Goal: Use online tool/utility: Utilize a website feature to perform a specific function

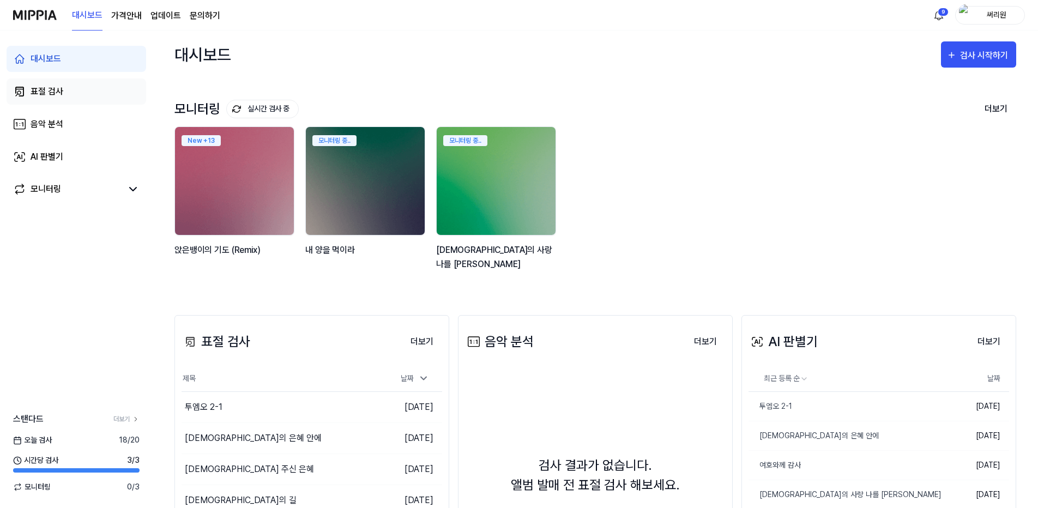
click at [34, 88] on div "표절 검사" at bounding box center [47, 91] width 33 height 13
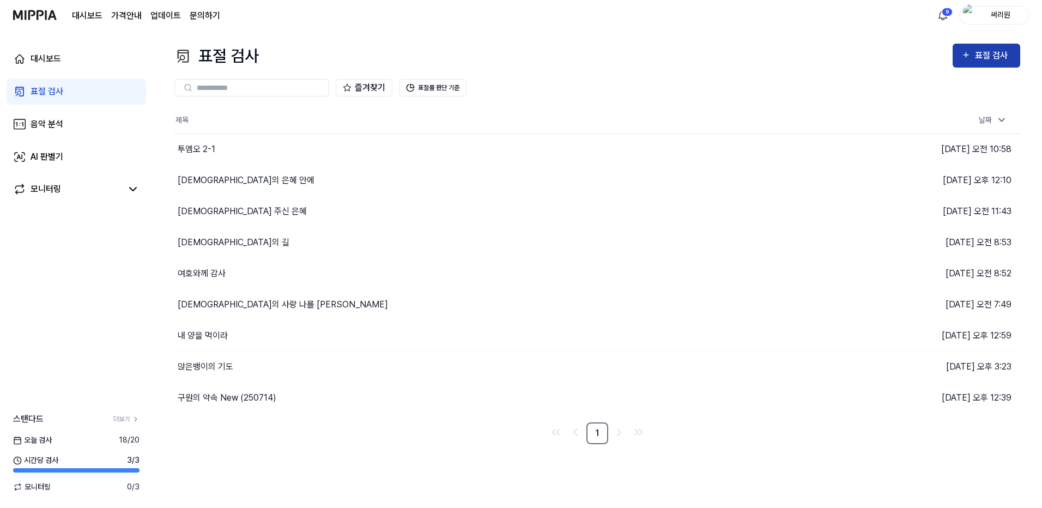
click at [974, 50] on div "표절 검사" at bounding box center [987, 56] width 50 height 14
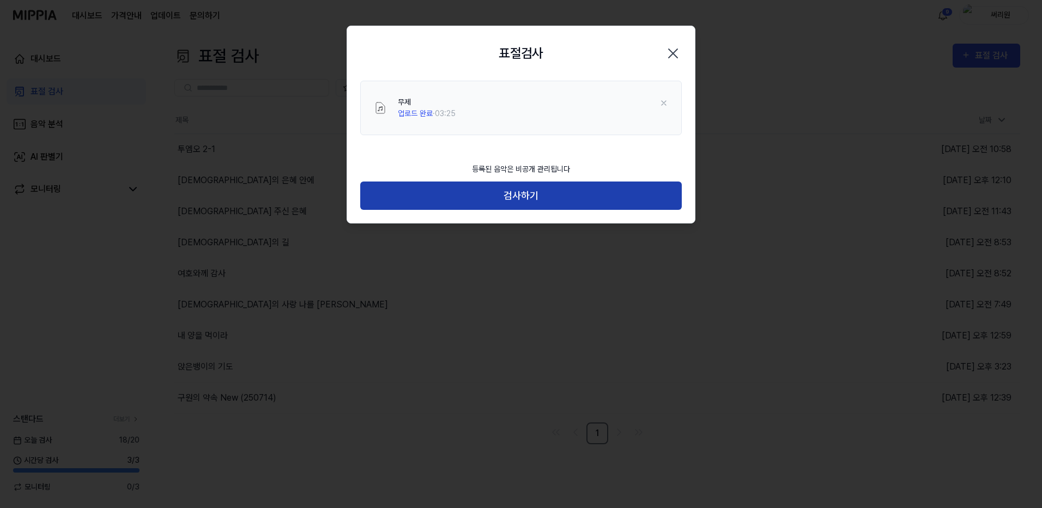
click at [522, 194] on button "검사하기" at bounding box center [521, 196] width 322 height 29
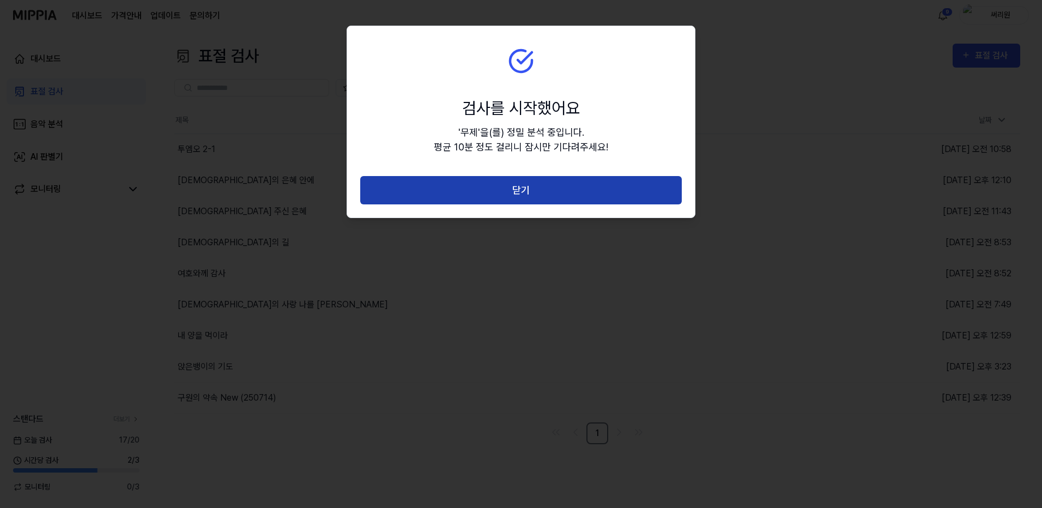
click at [533, 194] on button "닫기" at bounding box center [521, 190] width 322 height 29
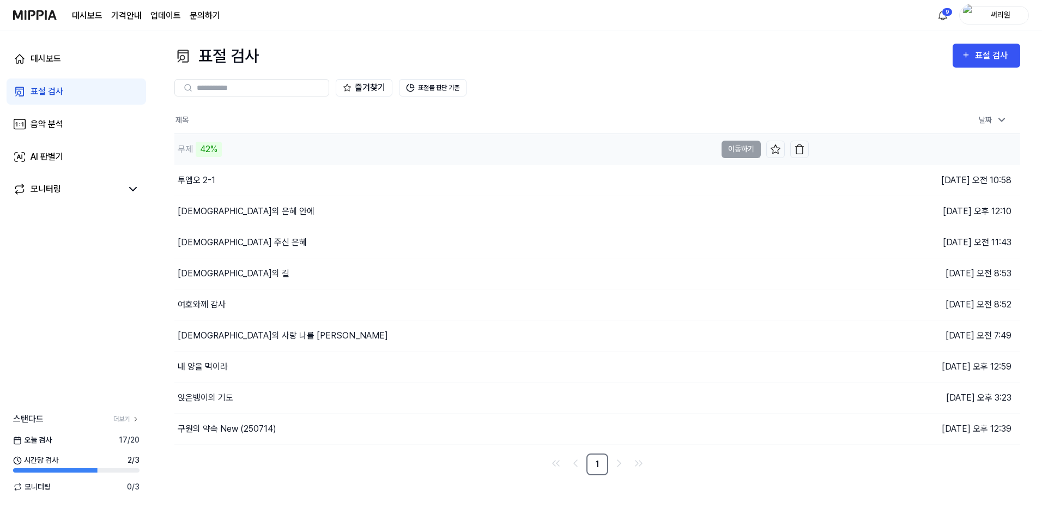
click at [214, 151] on div "42%" at bounding box center [209, 149] width 26 height 15
click at [45, 94] on div "표절 검사" at bounding box center [47, 91] width 33 height 13
click at [48, 53] on div "대시보드" at bounding box center [46, 58] width 31 height 13
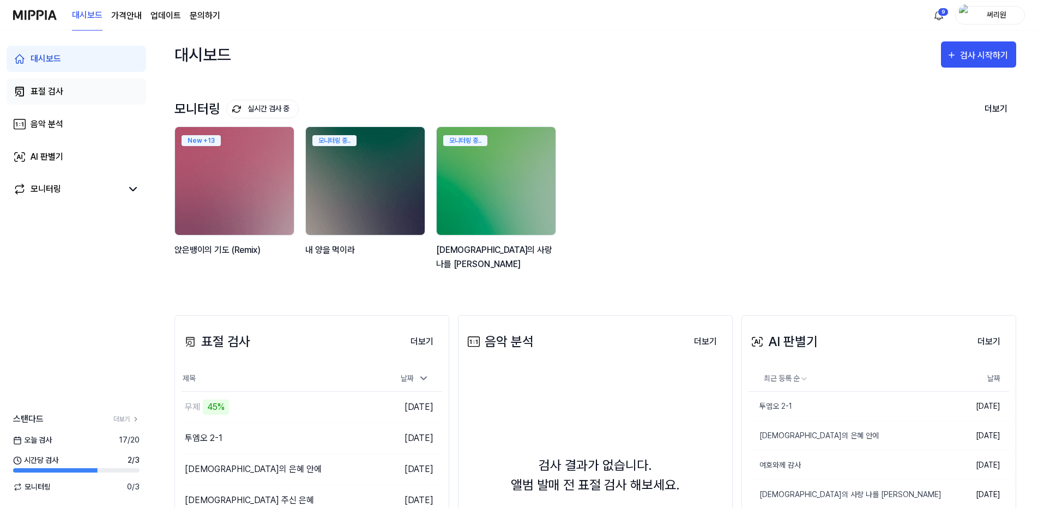
click at [50, 93] on div "표절 검사" at bounding box center [47, 91] width 33 height 13
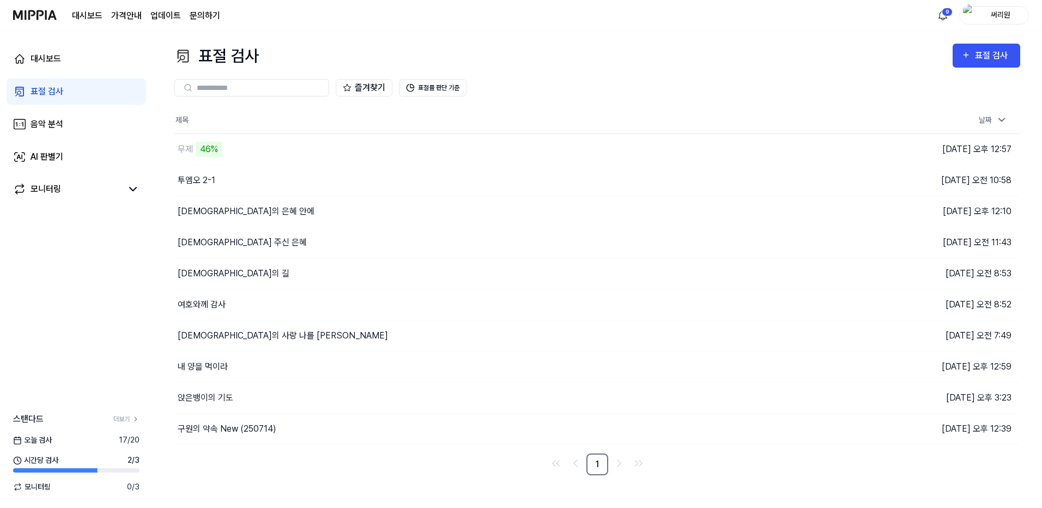
drag, startPoint x: 27, startPoint y: 13, endPoint x: 194, endPoint y: 7, distance: 167.5
click at [27, 13] on img at bounding box center [35, 15] width 44 height 30
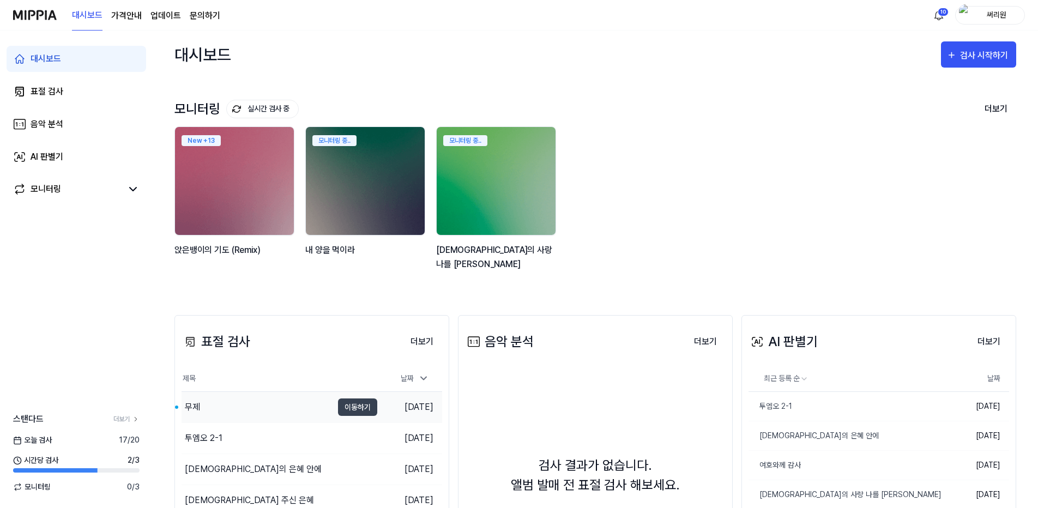
click at [193, 409] on div "무제" at bounding box center [192, 407] width 15 height 13
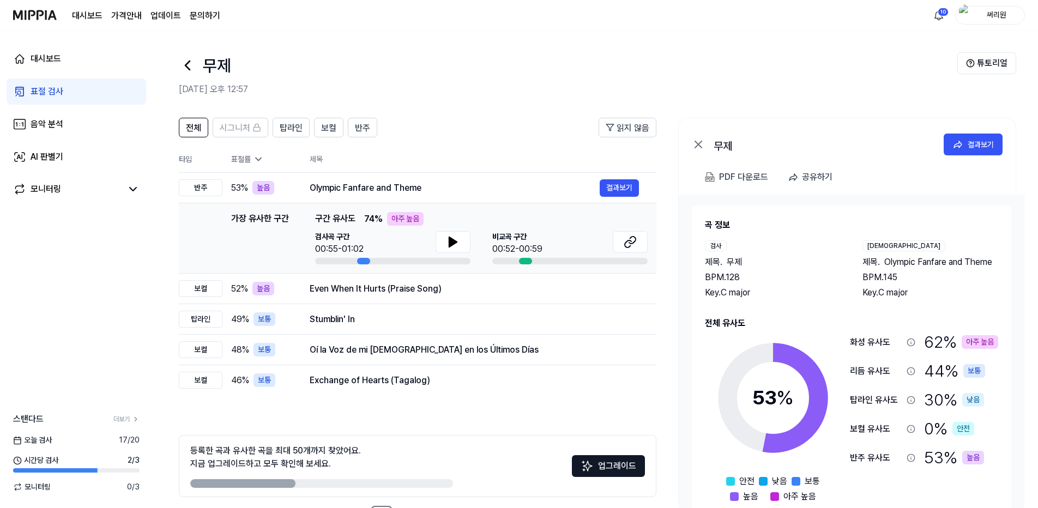
click at [698, 143] on icon at bounding box center [698, 144] width 7 height 7
click at [701, 142] on icon at bounding box center [698, 144] width 7 height 7
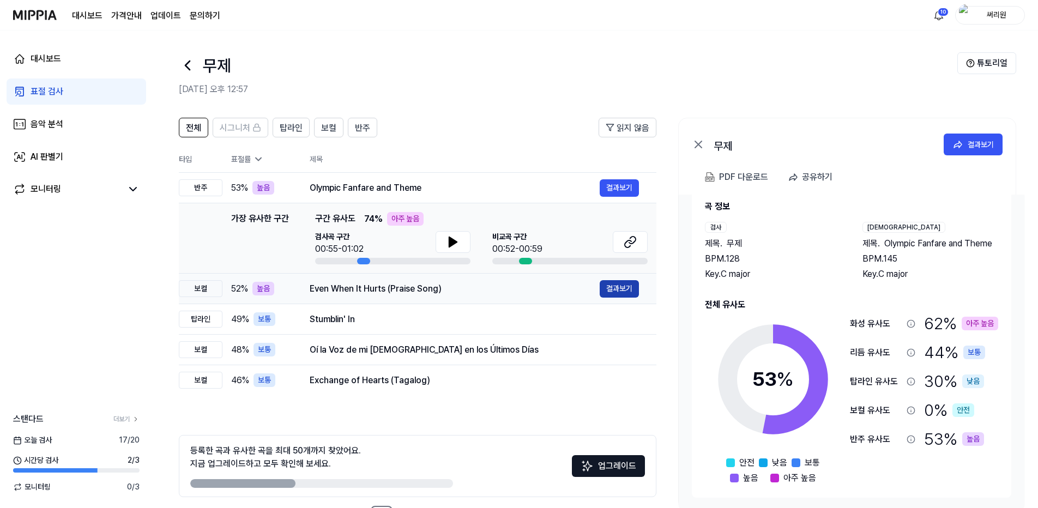
click at [611, 287] on button "결과보기" at bounding box center [619, 288] width 39 height 17
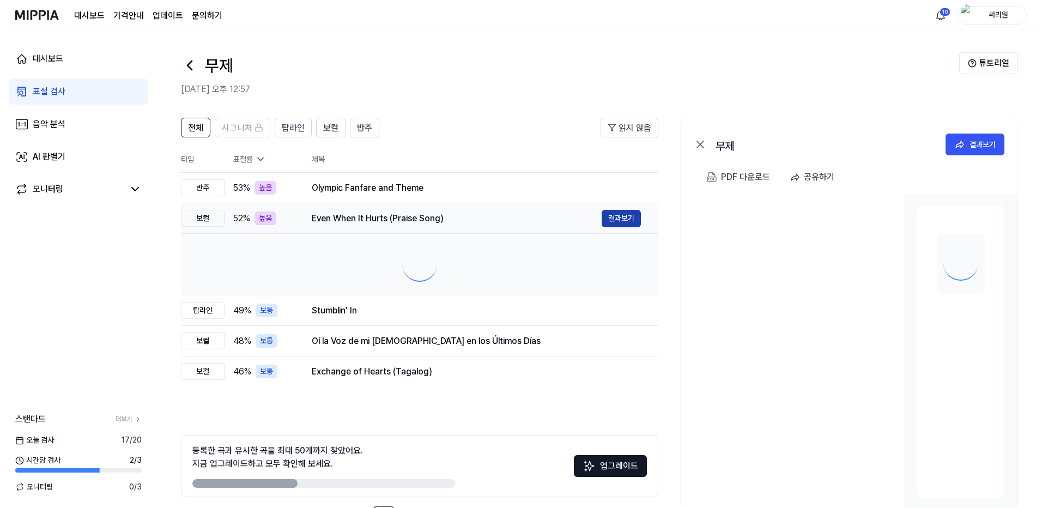
scroll to position [0, 0]
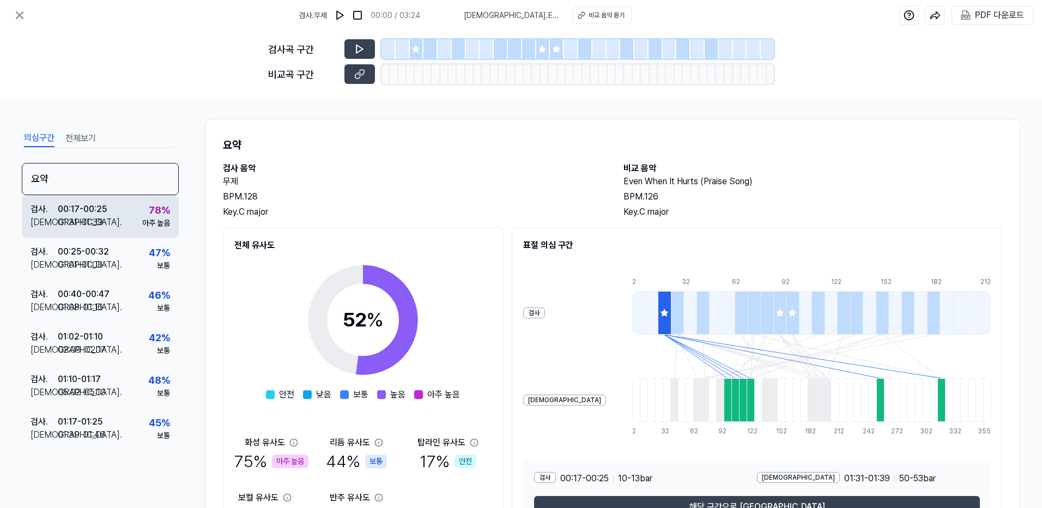
click at [94, 223] on div "01:31 - 01:39" at bounding box center [80, 222] width 45 height 13
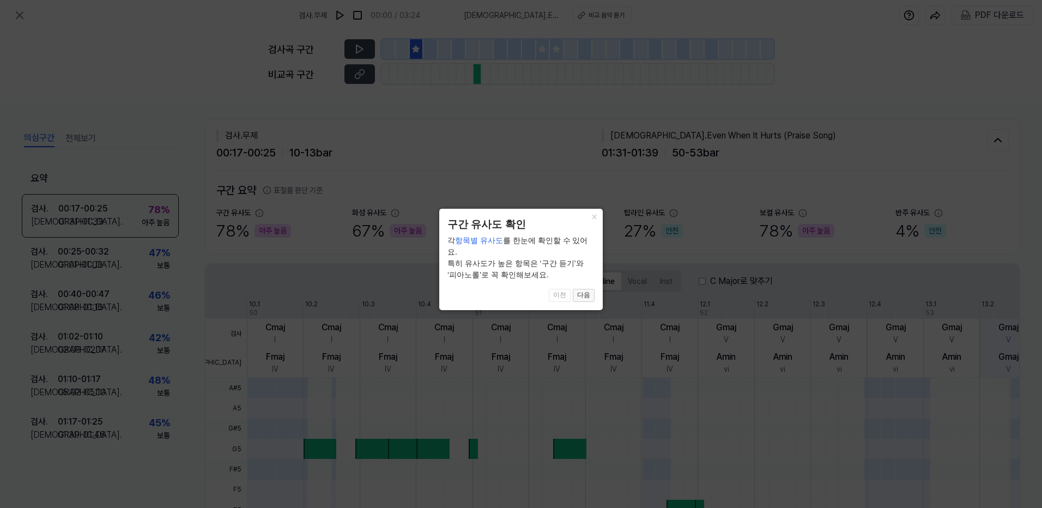
click at [584, 289] on button "다음" at bounding box center [584, 295] width 22 height 13
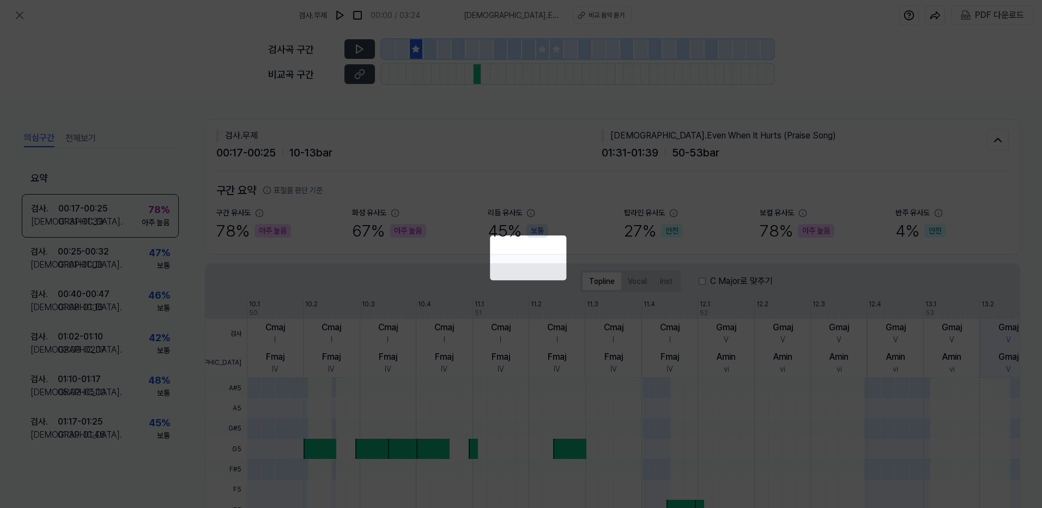
scroll to position [171, 0]
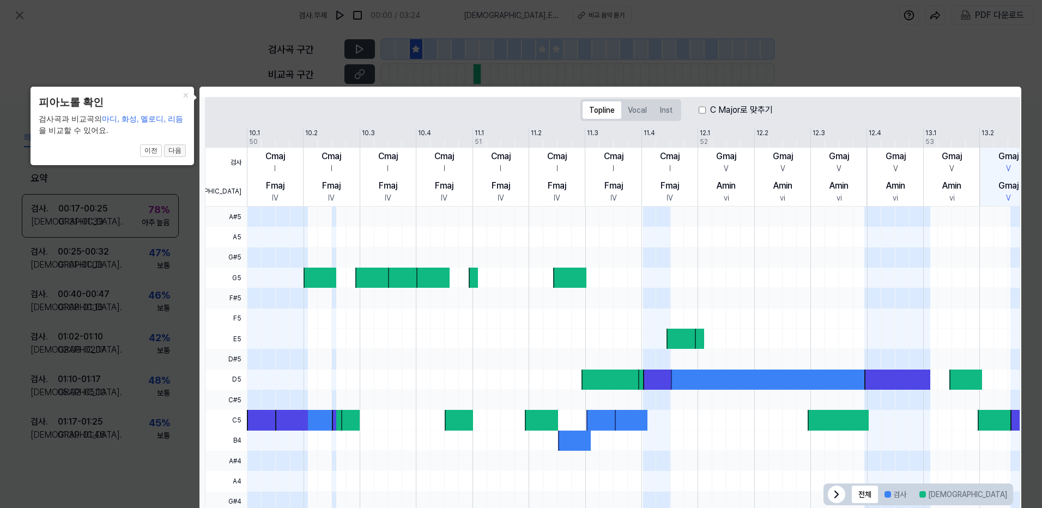
click at [178, 149] on button "다음" at bounding box center [175, 150] width 22 height 13
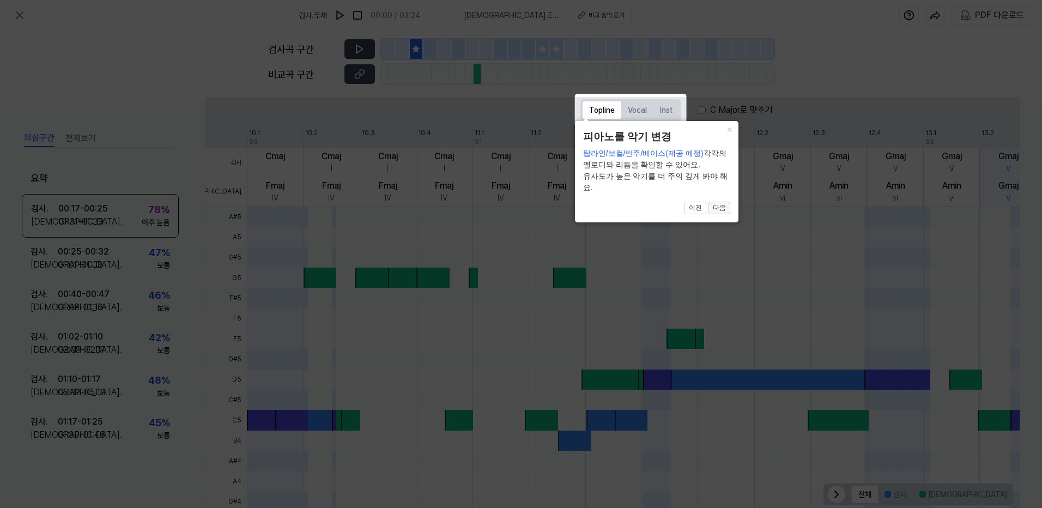
click at [726, 207] on button "다음" at bounding box center [720, 208] width 22 height 13
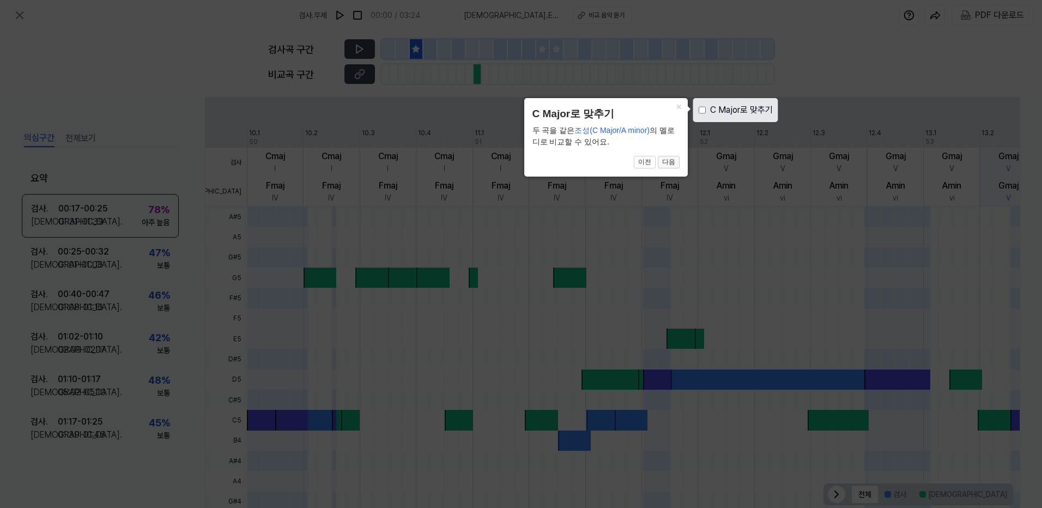
click at [674, 164] on button "다음" at bounding box center [669, 162] width 22 height 13
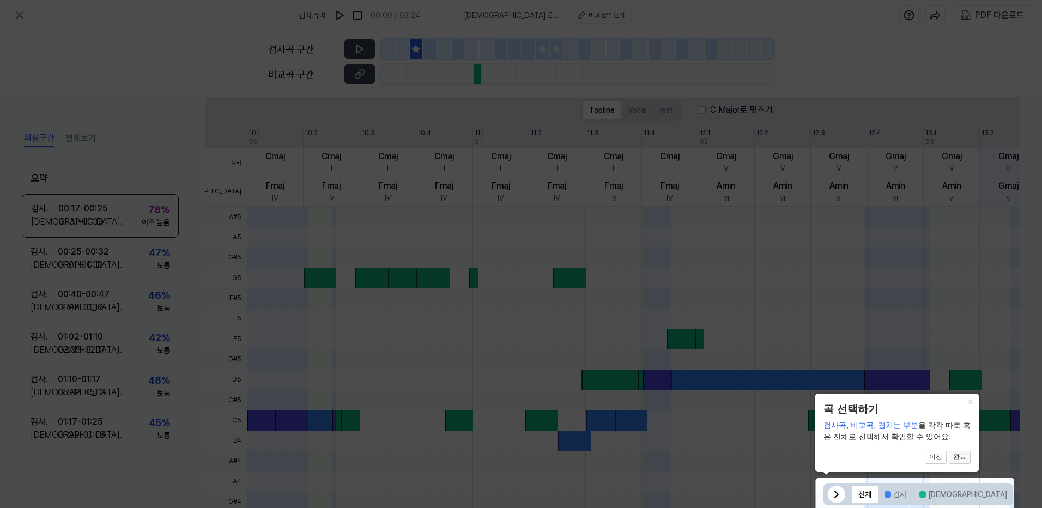
click at [965, 457] on button "완료" at bounding box center [960, 457] width 22 height 13
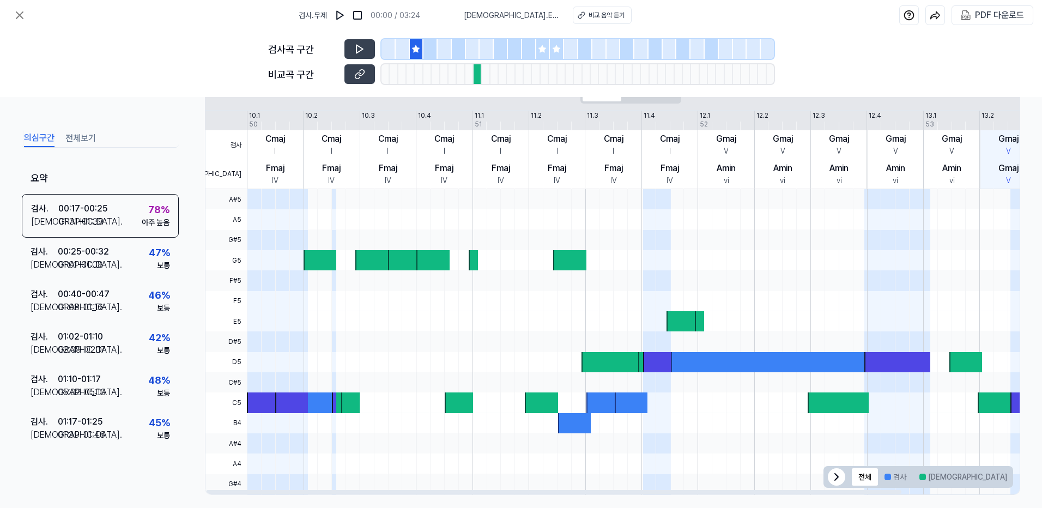
scroll to position [197, 0]
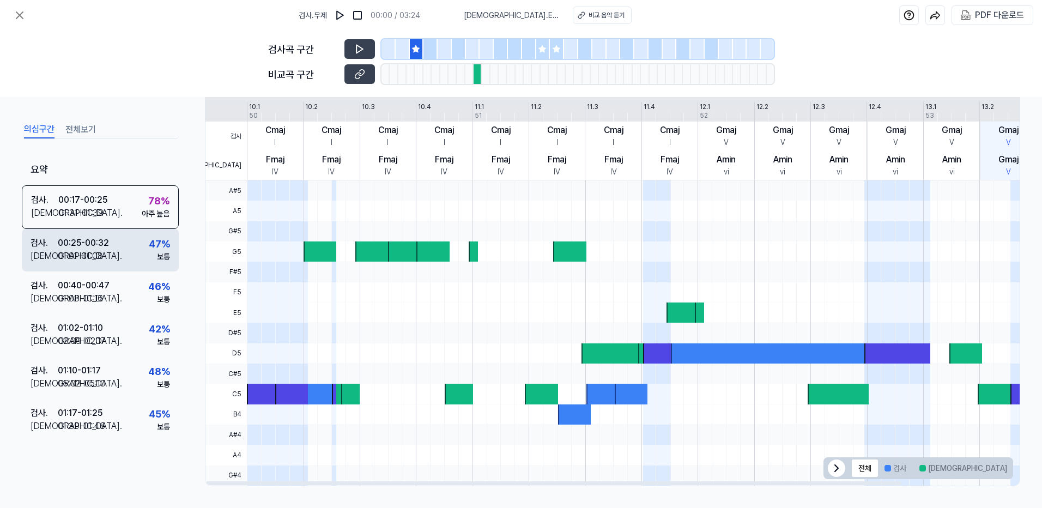
click at [99, 252] on div "01:01 - 01:08" at bounding box center [80, 256] width 45 height 13
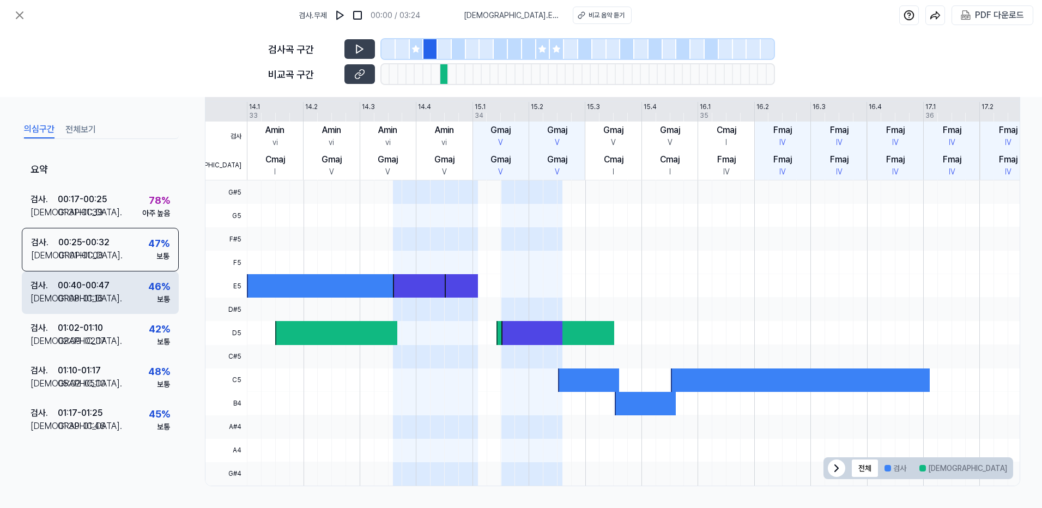
click at [103, 286] on div "00:40 - 00:47" at bounding box center [84, 285] width 52 height 13
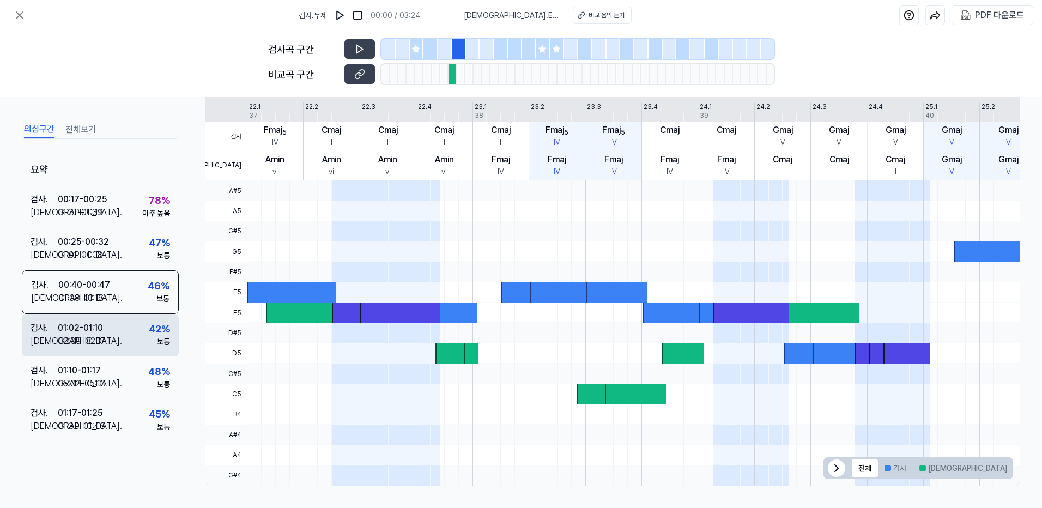
click at [120, 333] on div "검사 . 01:02 - 01:10 비교 . 02:09 - 02:17 42 % 보통" at bounding box center [100, 335] width 157 height 43
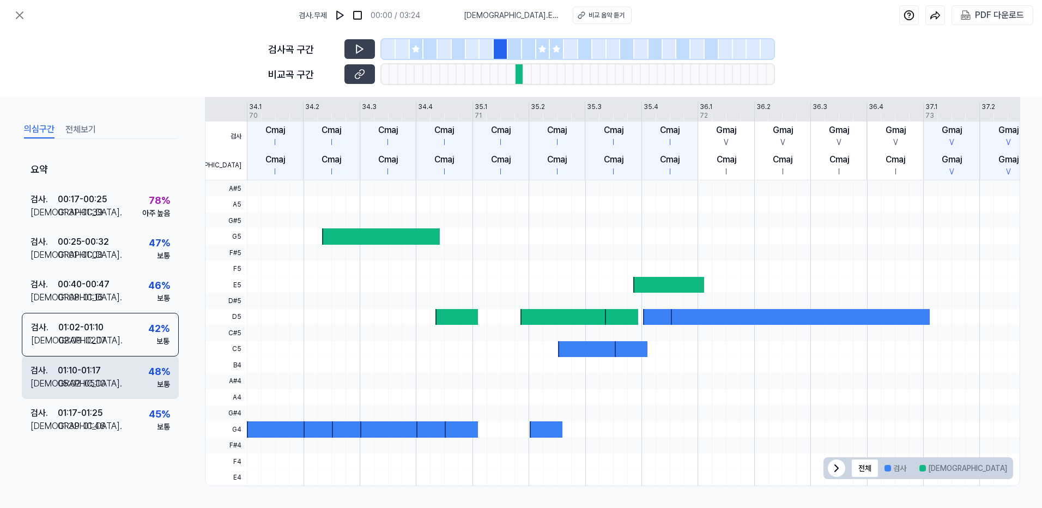
click at [132, 379] on div "검사 . 01:10 - 01:17 비교 . 05:02 - 05:10 48 % 보통" at bounding box center [100, 378] width 157 height 43
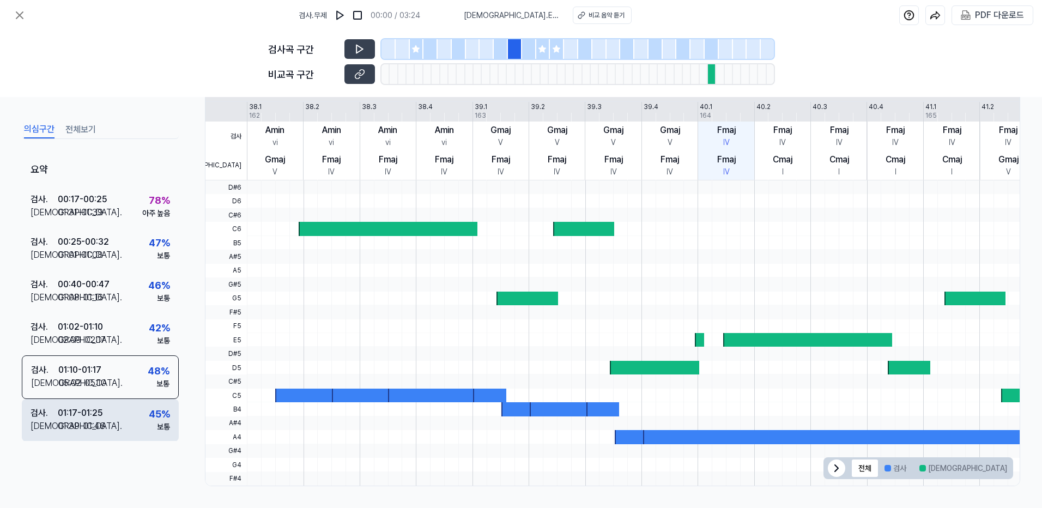
click at [132, 428] on div "검사 . 01:17 - 01:25 비교 . 01:39 - 01:46 45 % 보통" at bounding box center [100, 420] width 157 height 43
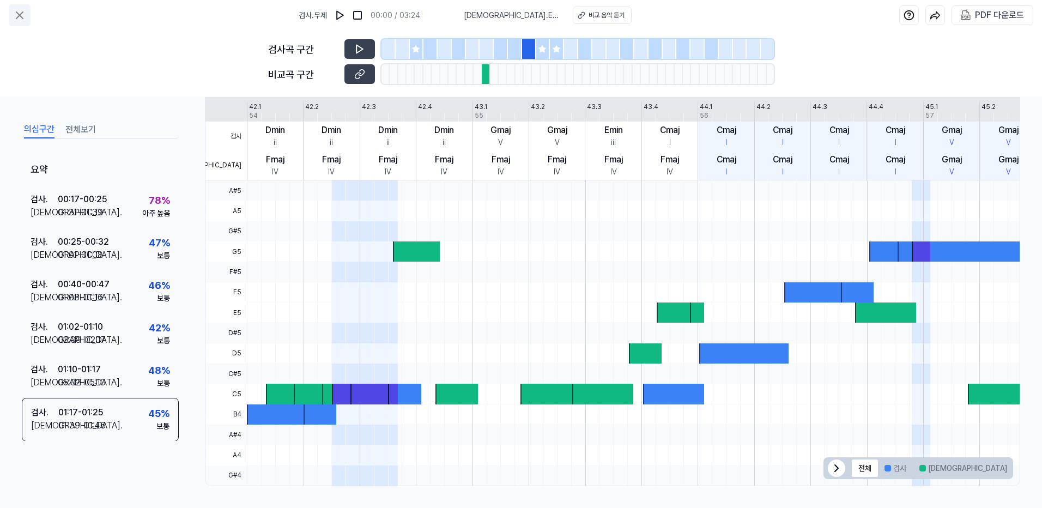
click at [22, 15] on icon at bounding box center [19, 15] width 13 height 13
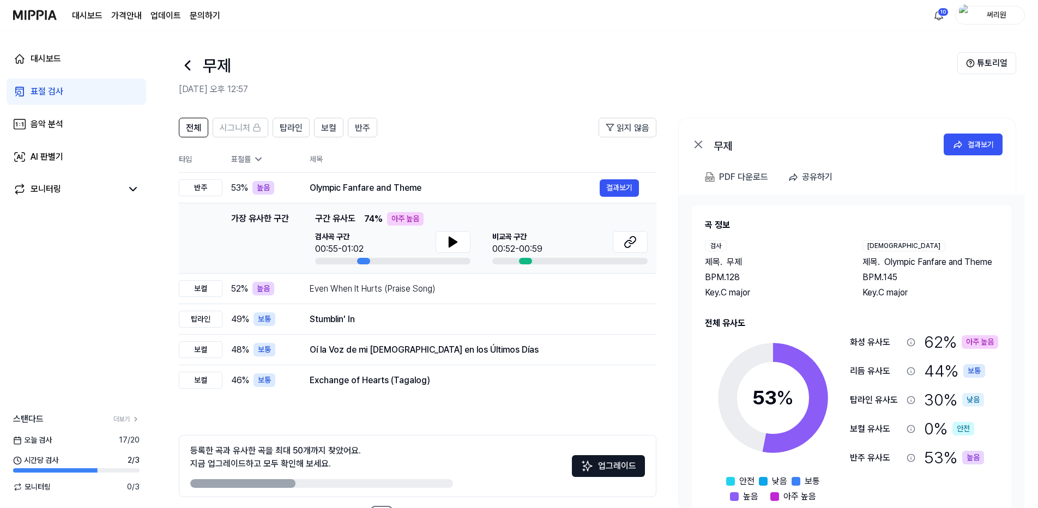
click at [36, 15] on img at bounding box center [35, 15] width 44 height 30
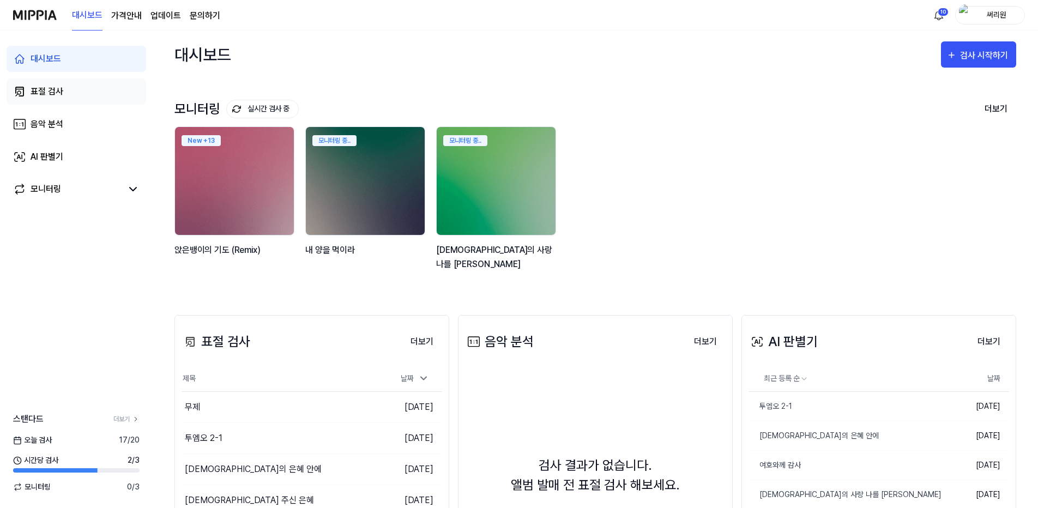
click at [42, 95] on div "표절 검사" at bounding box center [47, 91] width 33 height 13
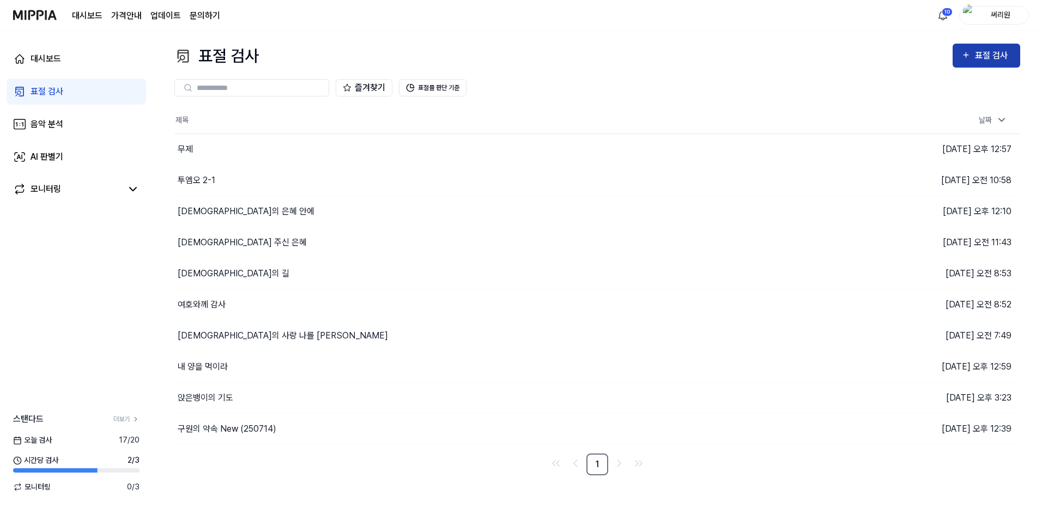
click at [1001, 57] on div "표절 검사" at bounding box center [993, 56] width 37 height 14
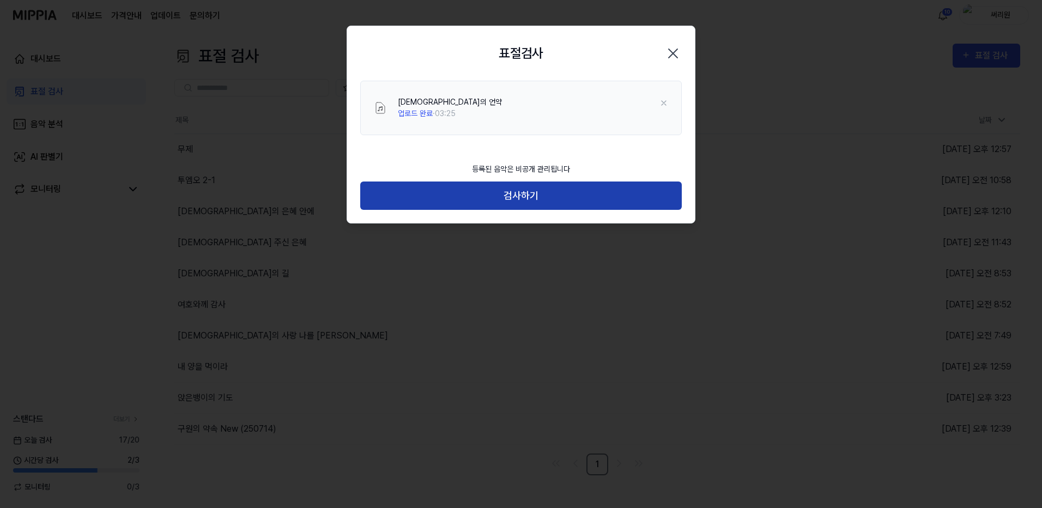
click at [518, 189] on button "검사하기" at bounding box center [521, 196] width 322 height 29
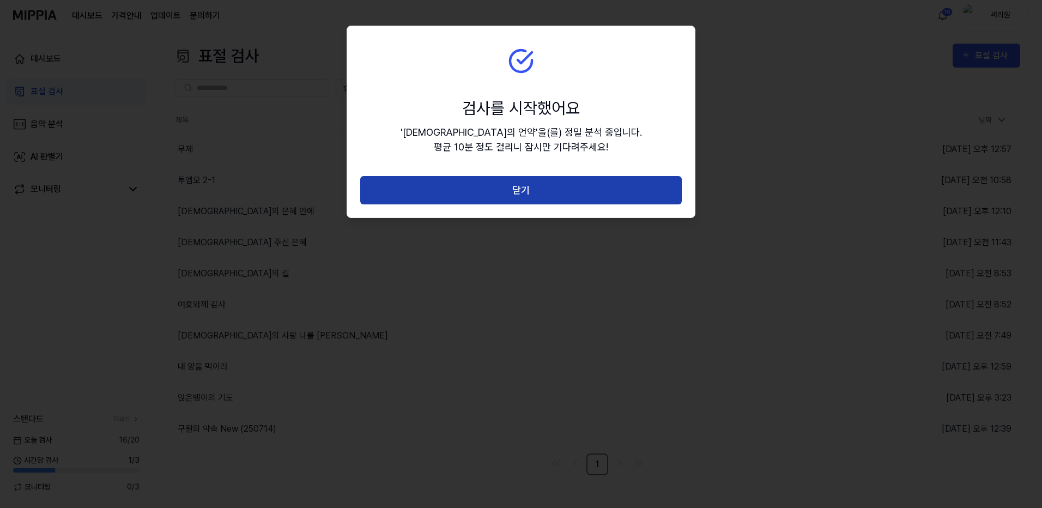
click at [554, 194] on button "닫기" at bounding box center [521, 190] width 322 height 29
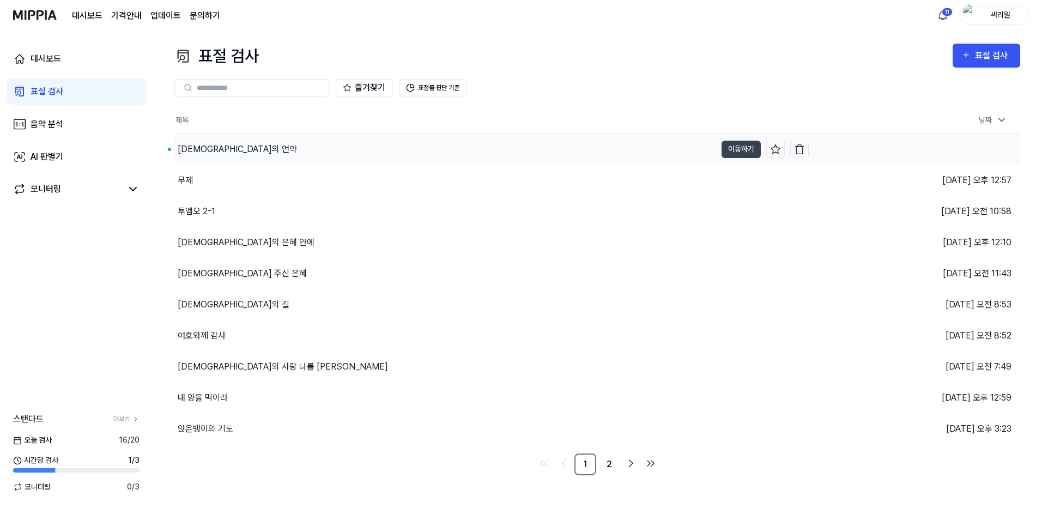
click at [198, 148] on div "[DEMOGRAPHIC_DATA]의 언약" at bounding box center [237, 149] width 119 height 13
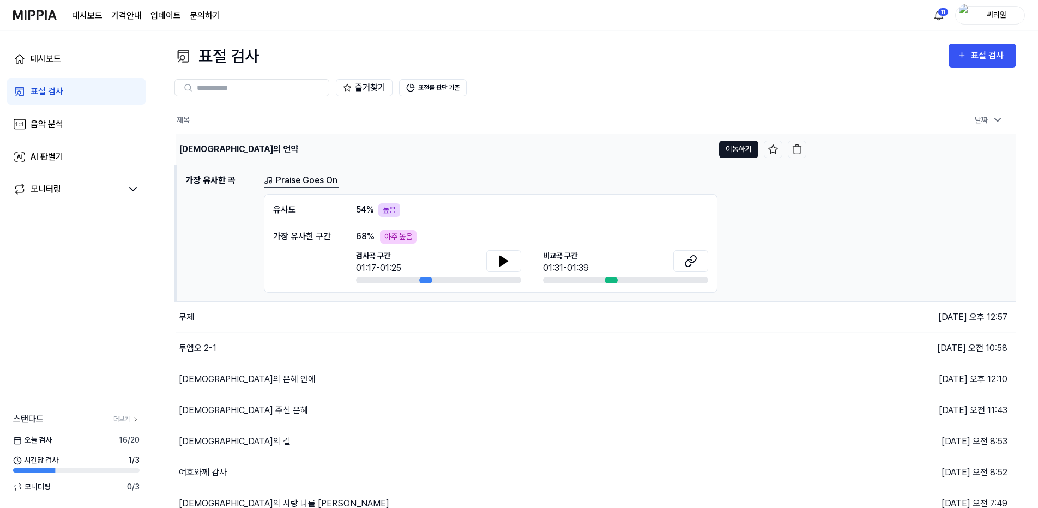
click at [739, 153] on button "이동하기" at bounding box center [738, 149] width 39 height 17
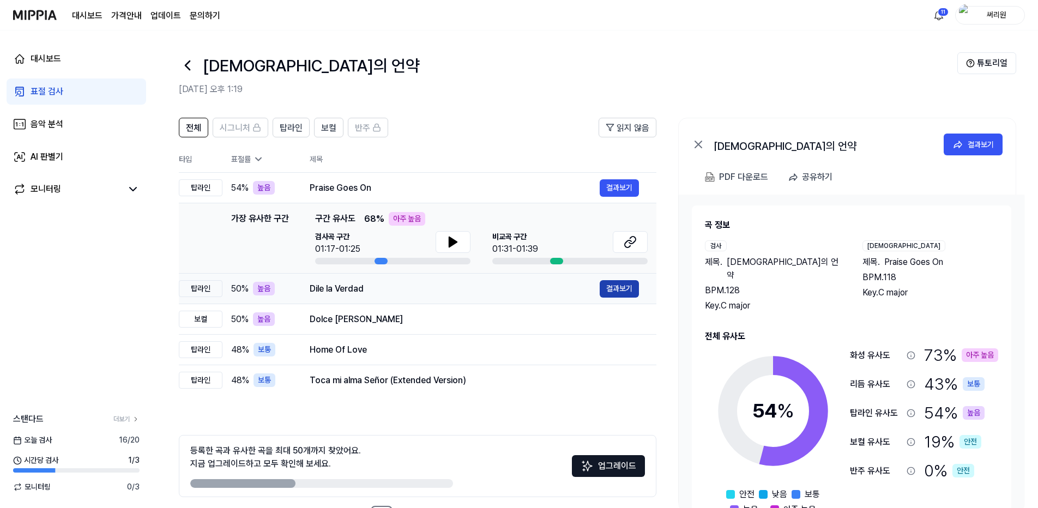
click at [625, 289] on button "결과보기" at bounding box center [619, 288] width 39 height 17
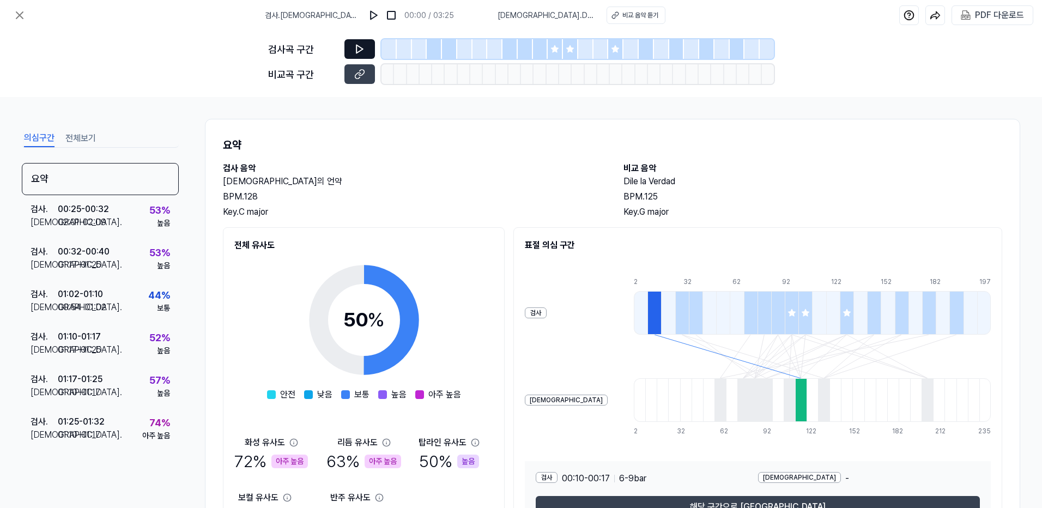
click at [359, 50] on icon at bounding box center [359, 49] width 11 height 11
click at [361, 44] on icon at bounding box center [359, 49] width 11 height 11
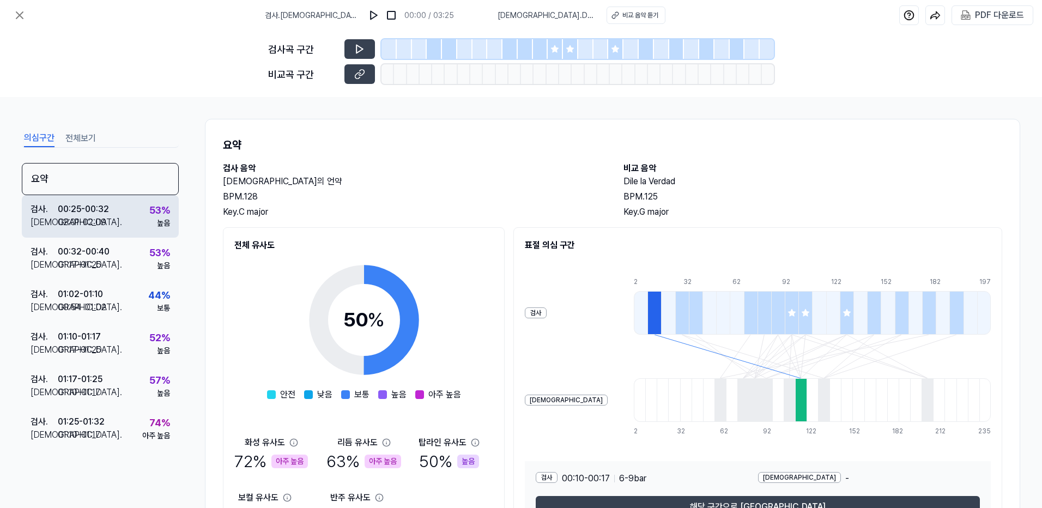
click at [87, 214] on div "00:25 - 00:32" at bounding box center [83, 209] width 51 height 13
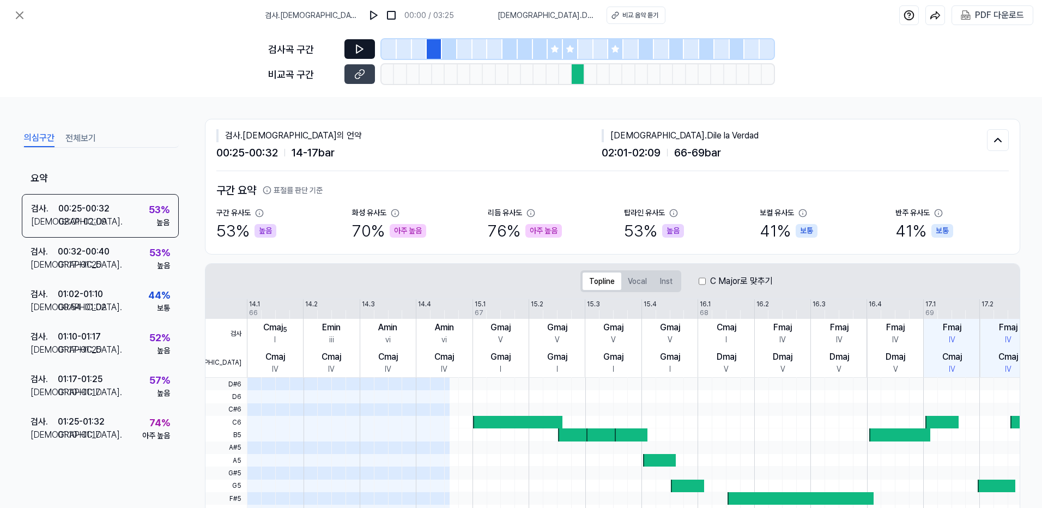
click at [355, 50] on icon at bounding box center [359, 49] width 11 height 11
click at [359, 70] on icon at bounding box center [359, 74] width 11 height 11
click at [114, 268] on div "검사 . 00:32 - 00:40 비교 . 01:17 - 01:25 53 % 높음" at bounding box center [100, 259] width 157 height 43
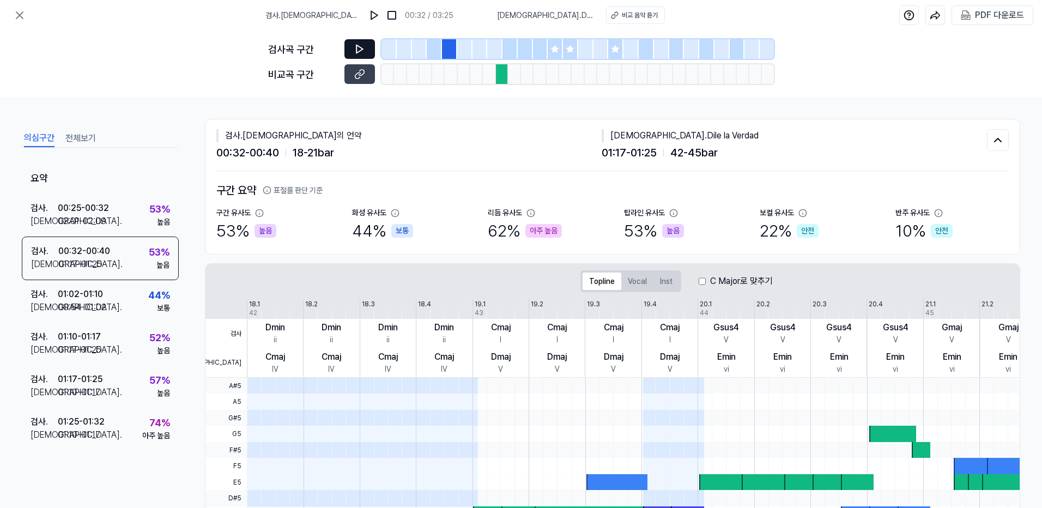
click at [360, 50] on icon at bounding box center [359, 49] width 11 height 11
click at [360, 77] on icon at bounding box center [359, 74] width 11 height 11
click at [88, 438] on div "01:10 - 01:17" at bounding box center [79, 435] width 43 height 13
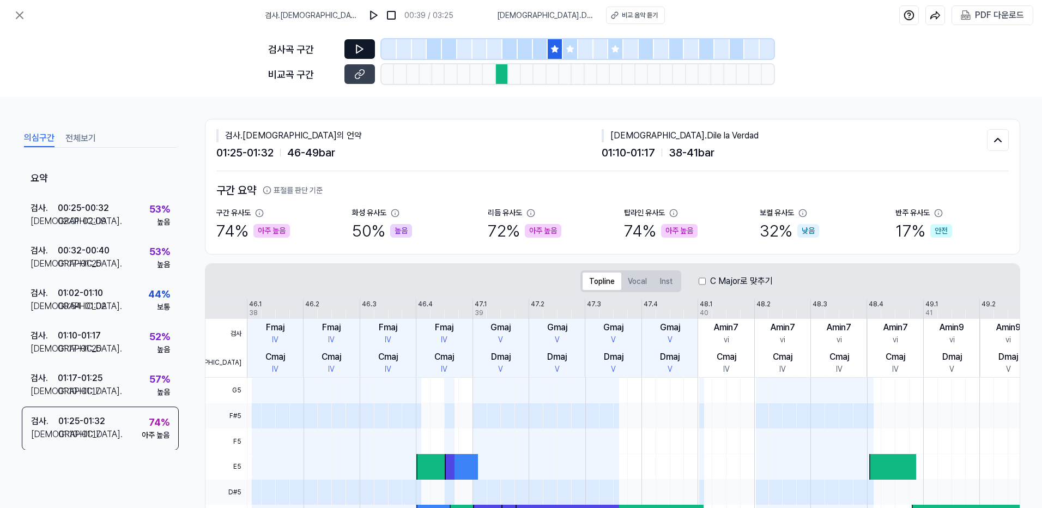
click at [354, 48] on button at bounding box center [360, 49] width 31 height 20
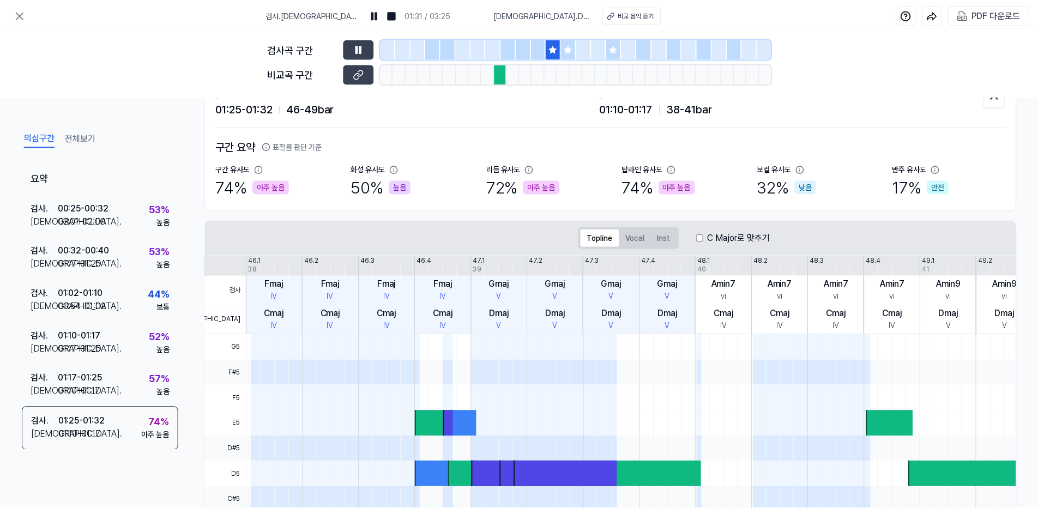
scroll to position [34, 0]
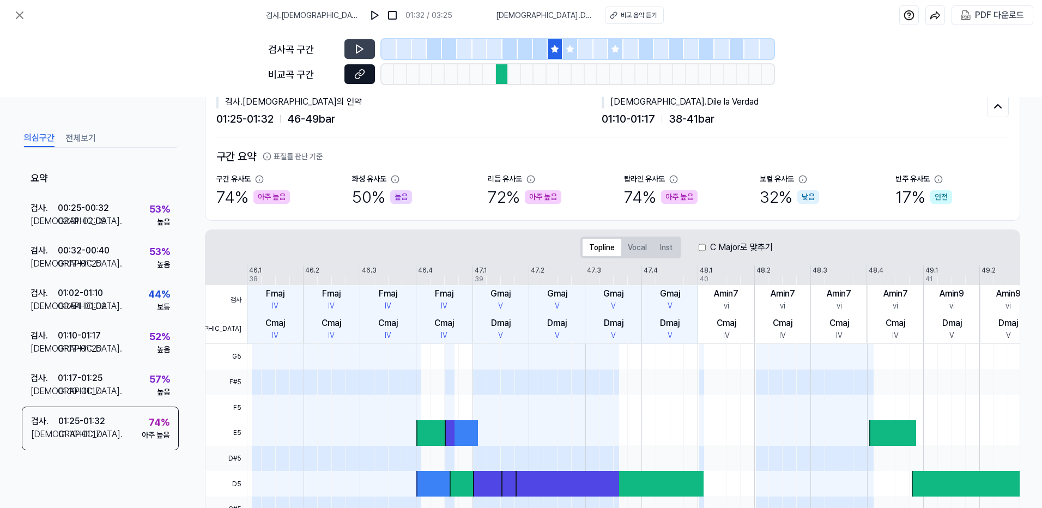
click at [360, 75] on icon at bounding box center [361, 73] width 5 height 6
click at [23, 17] on icon at bounding box center [19, 15] width 13 height 13
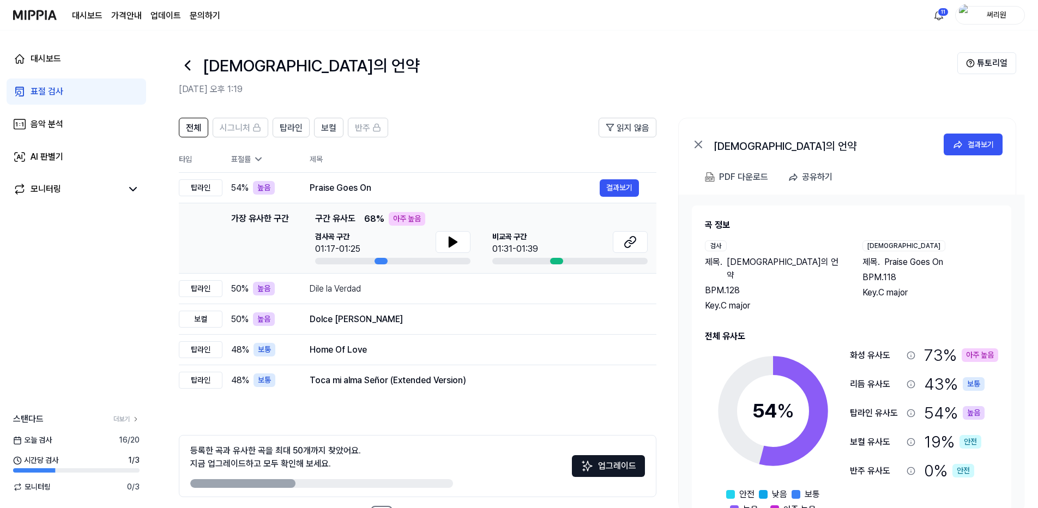
click at [37, 16] on img at bounding box center [35, 15] width 44 height 30
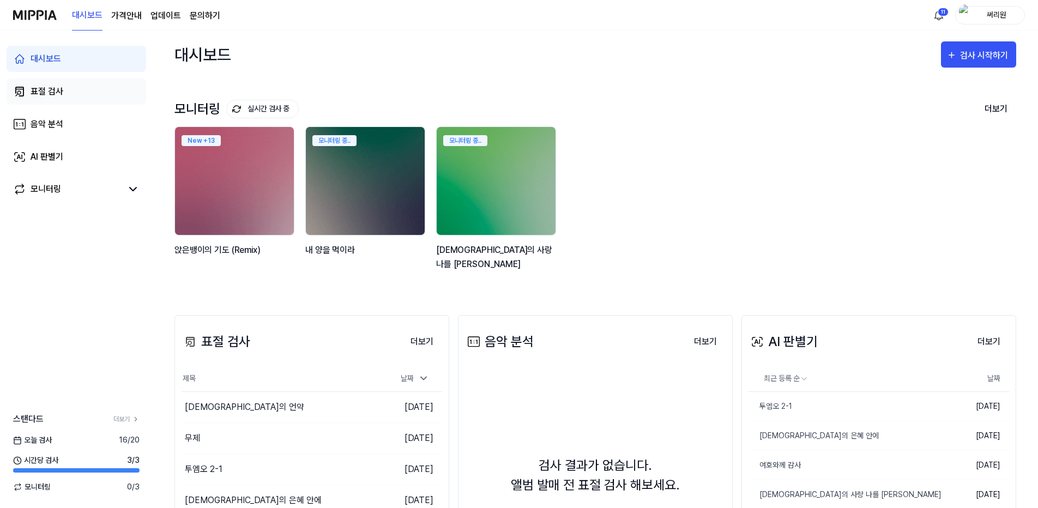
click at [49, 85] on div "표절 검사" at bounding box center [47, 91] width 33 height 13
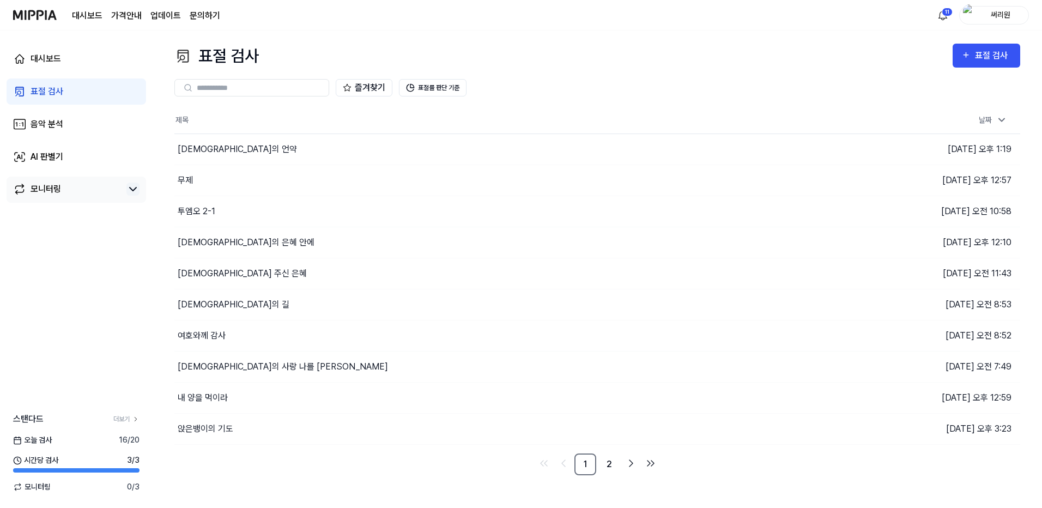
click at [138, 186] on icon at bounding box center [132, 189] width 13 height 13
